Goal: Task Accomplishment & Management: Manage account settings

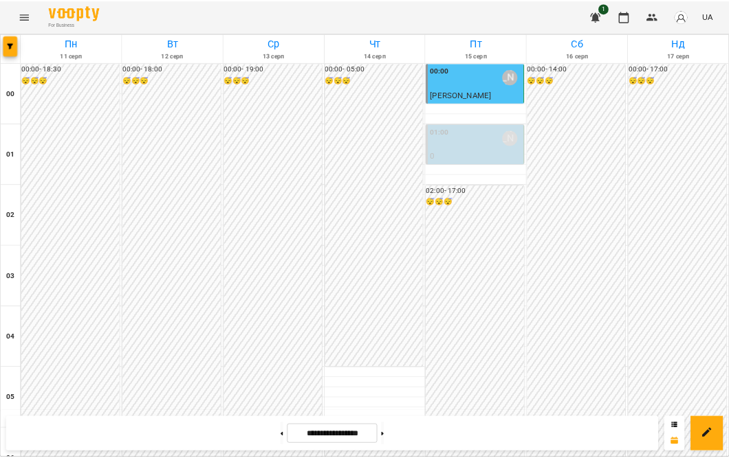
scroll to position [1276, 0]
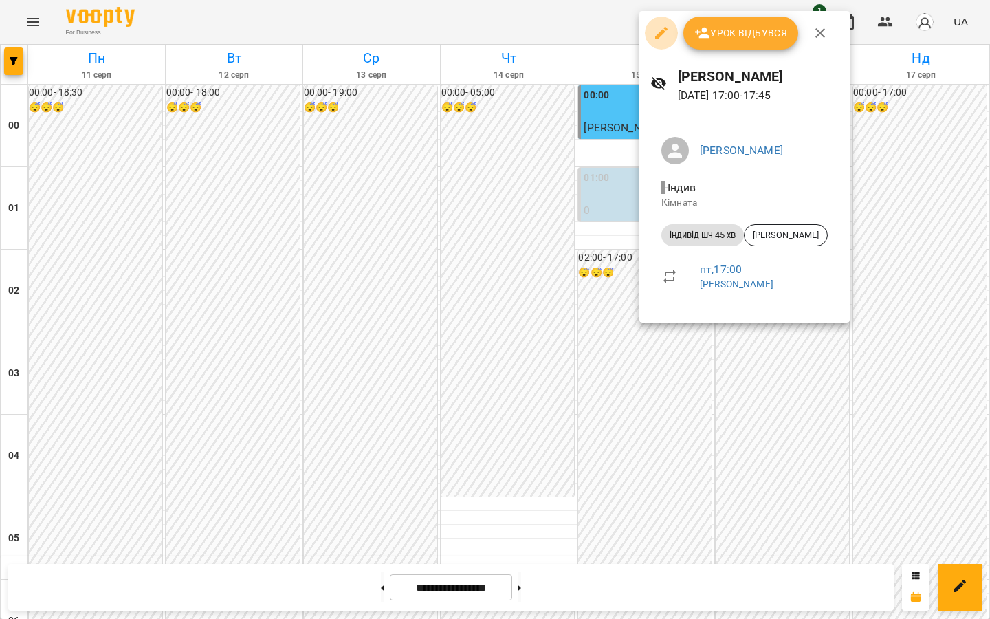
click at [658, 30] on icon "button" at bounding box center [661, 33] width 16 height 16
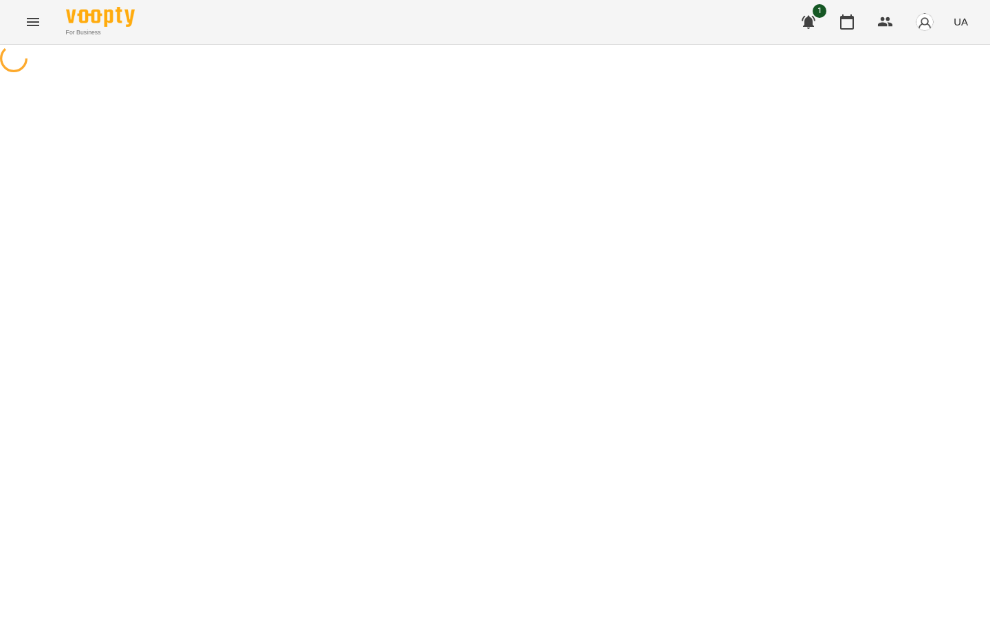
select select "**********"
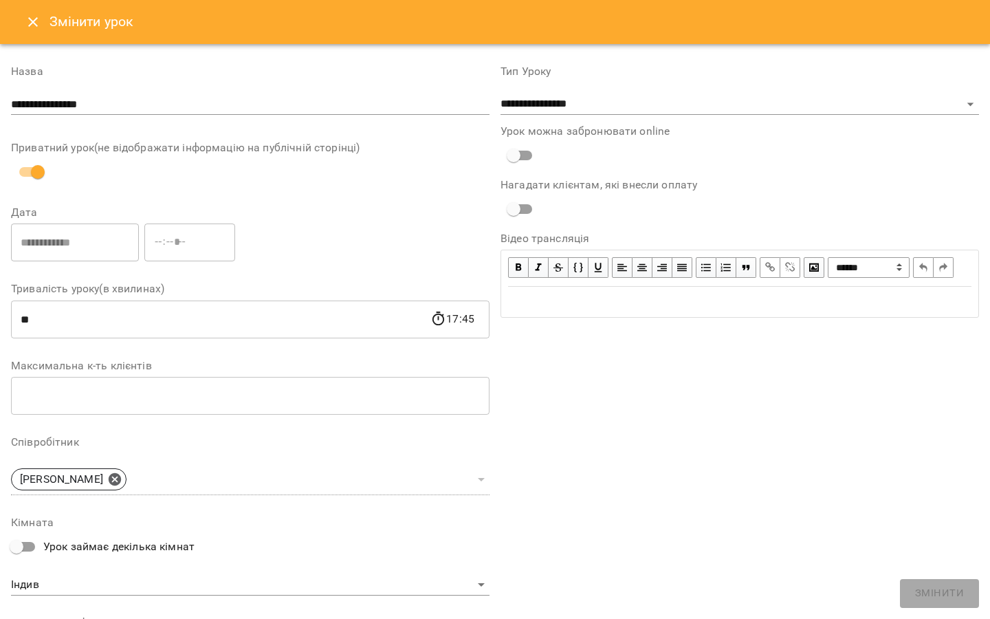
click at [33, 24] on icon "Close" at bounding box center [33, 22] width 16 height 16
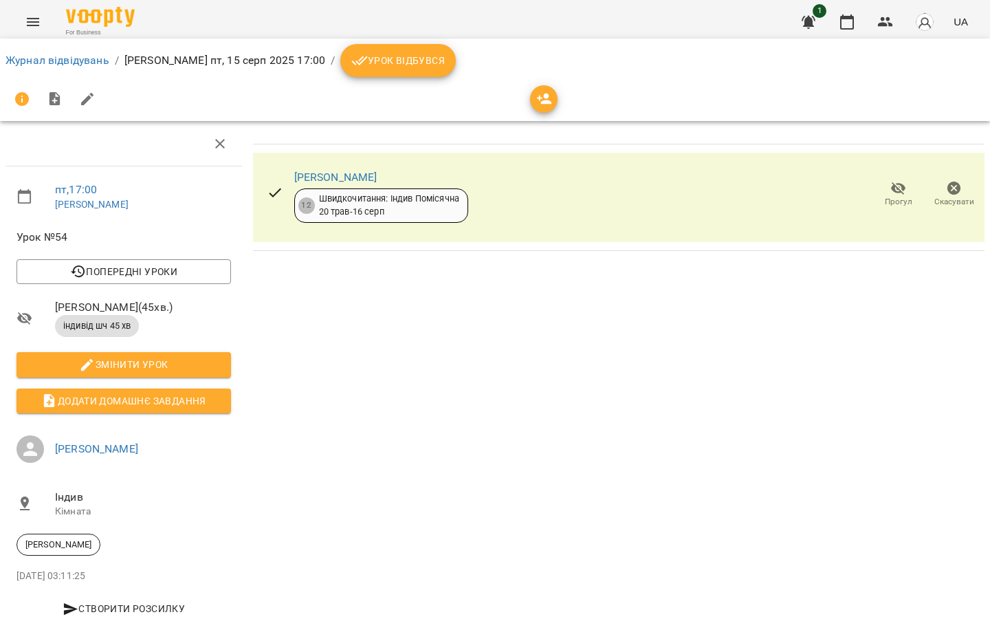
click at [946, 187] on icon "button" at bounding box center [954, 188] width 16 height 16
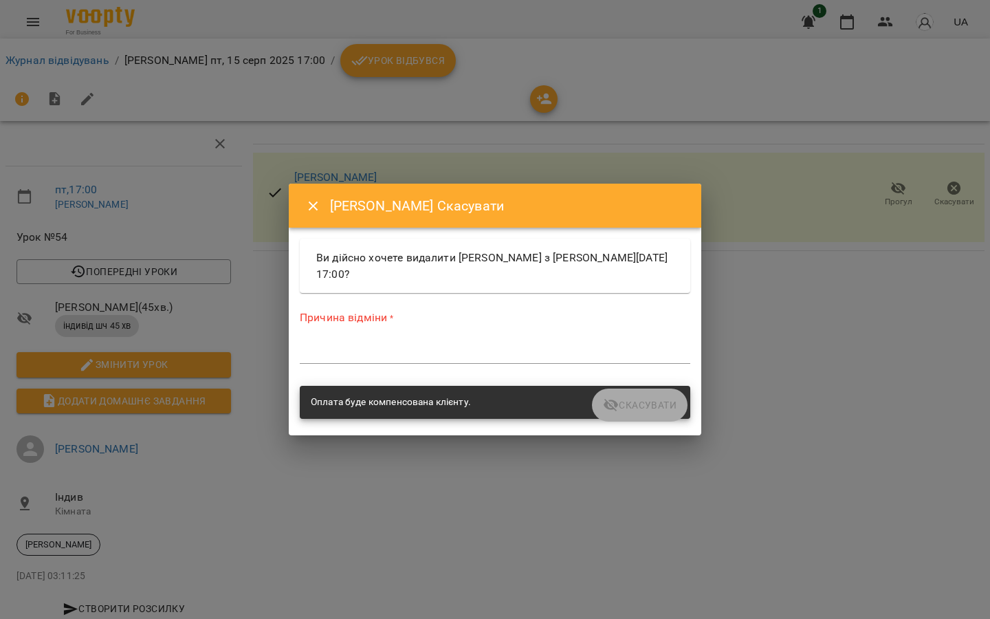
click at [478, 355] on textarea at bounding box center [495, 352] width 390 height 13
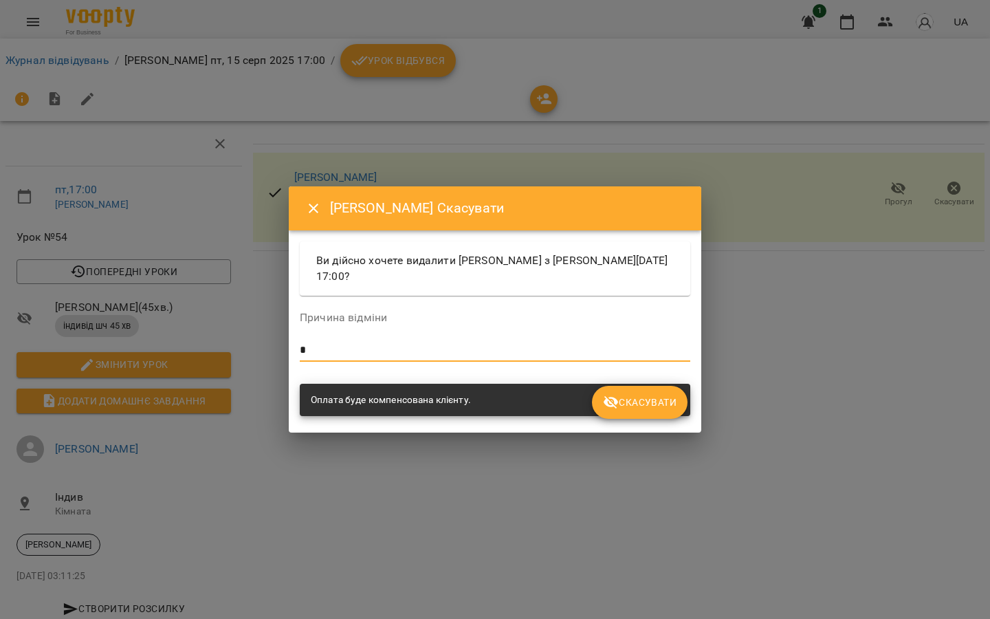
click at [642, 414] on button "Скасувати" at bounding box center [640, 402] width 96 height 33
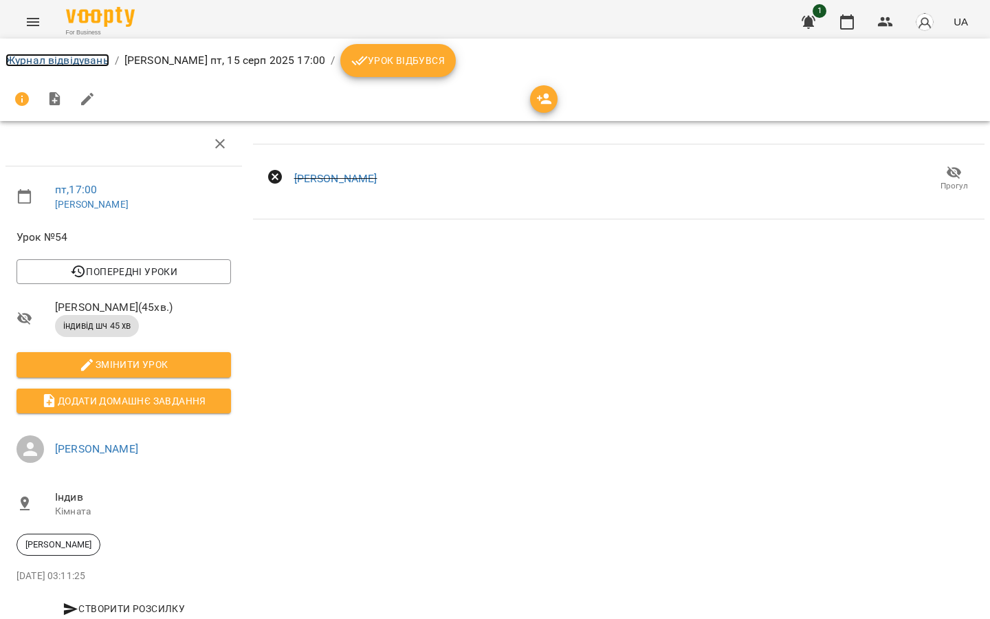
click at [32, 62] on link "Журнал відвідувань" at bounding box center [57, 60] width 104 height 13
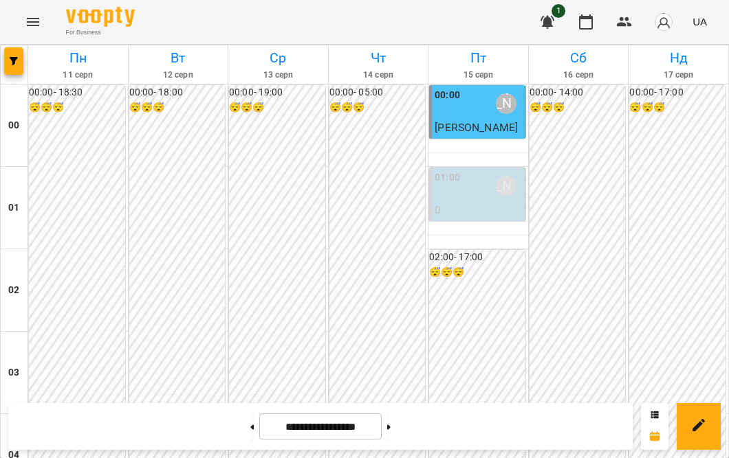
scroll to position [1390, 0]
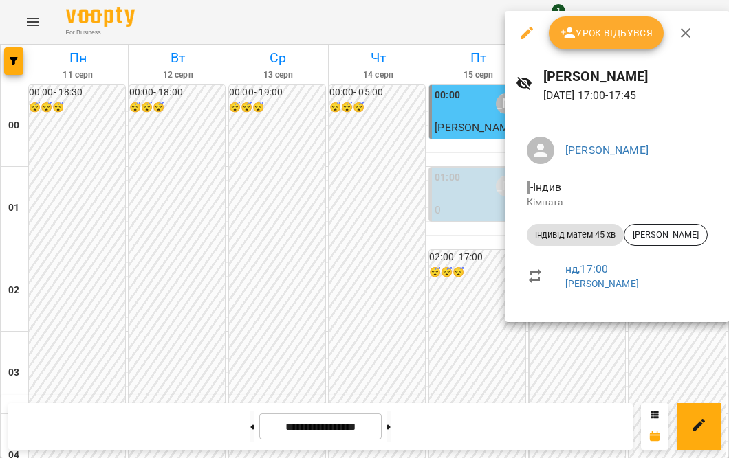
click at [354, 131] on div at bounding box center [364, 229] width 729 height 458
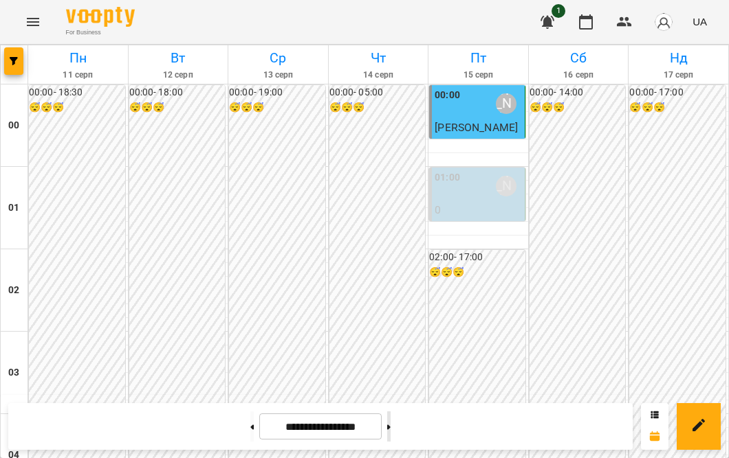
click at [390, 429] on button at bounding box center [388, 427] width 3 height 30
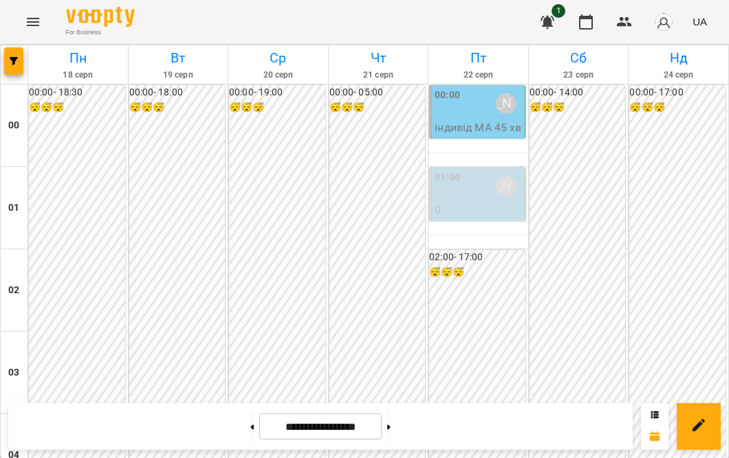
scroll to position [1431, 0]
click at [250, 421] on button at bounding box center [251, 427] width 3 height 30
type input "**********"
